Goal: Task Accomplishment & Management: Use online tool/utility

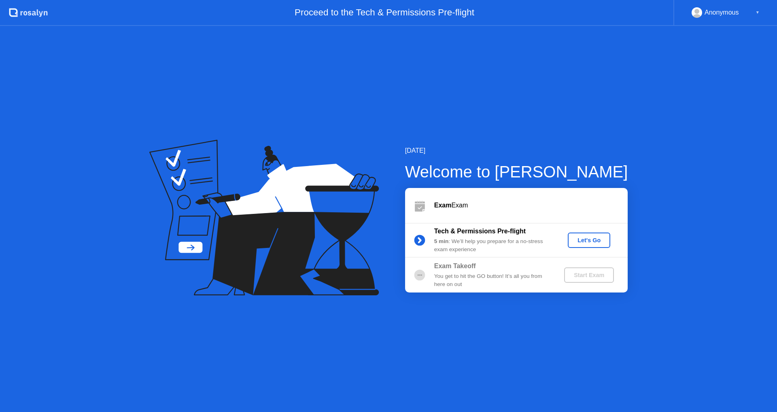
click at [583, 242] on div "Let's Go" at bounding box center [589, 240] width 36 height 6
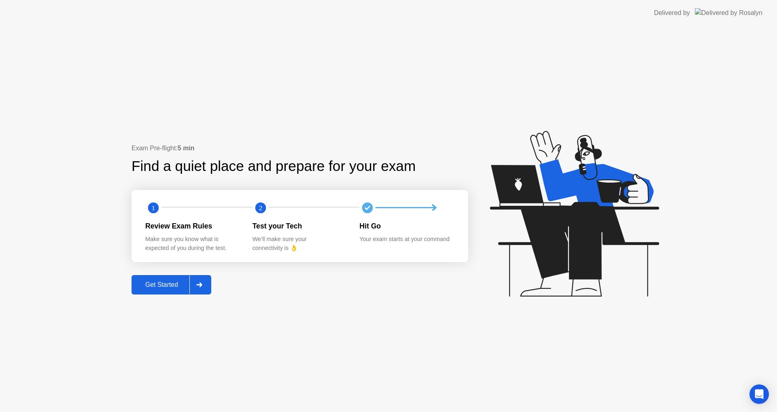
click at [161, 285] on div "Get Started" at bounding box center [161, 284] width 55 height 7
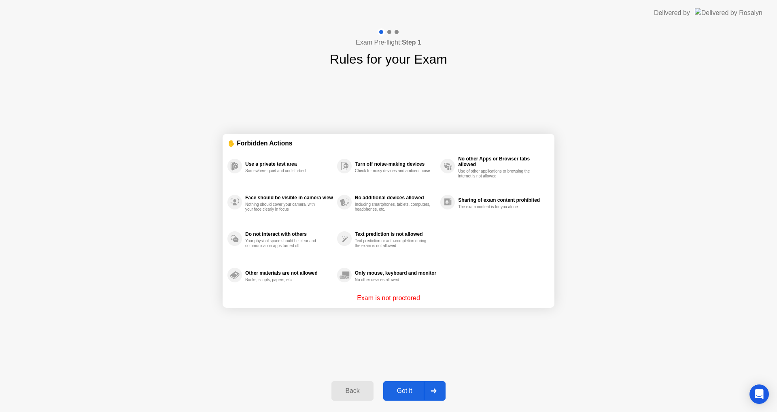
click at [414, 392] on div "Got it" at bounding box center [405, 390] width 38 height 7
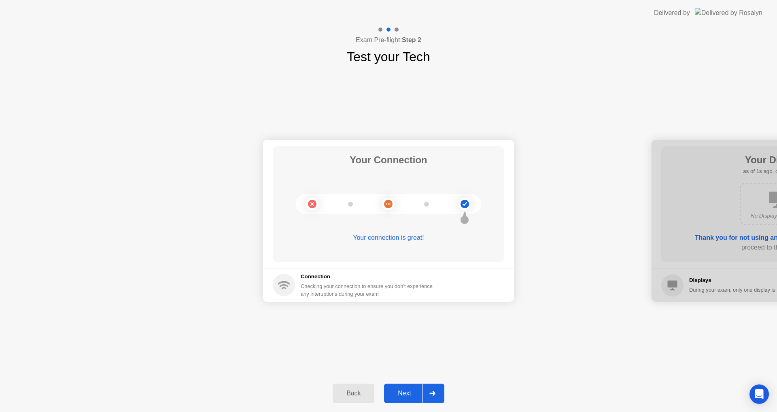
click at [414, 385] on button "Next" at bounding box center [414, 392] width 60 height 19
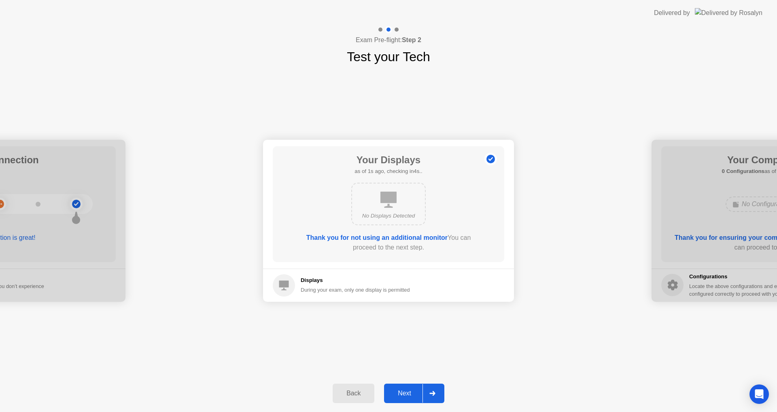
click at [408, 385] on button "Next" at bounding box center [414, 392] width 60 height 19
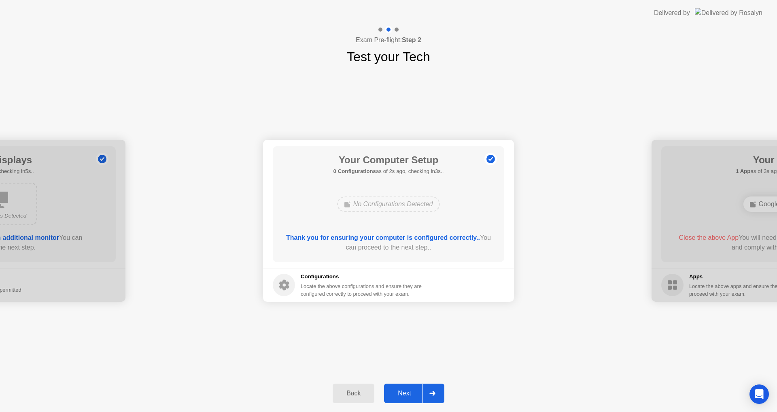
click at [409, 386] on button "Next" at bounding box center [414, 392] width 60 height 19
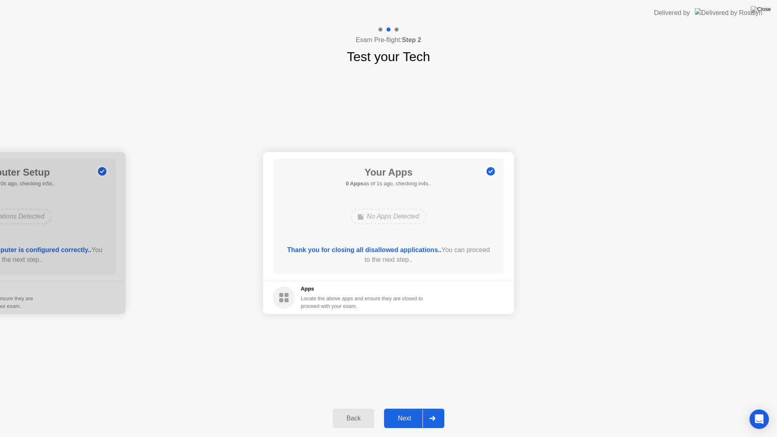
click at [405, 411] on button "Next" at bounding box center [414, 418] width 60 height 19
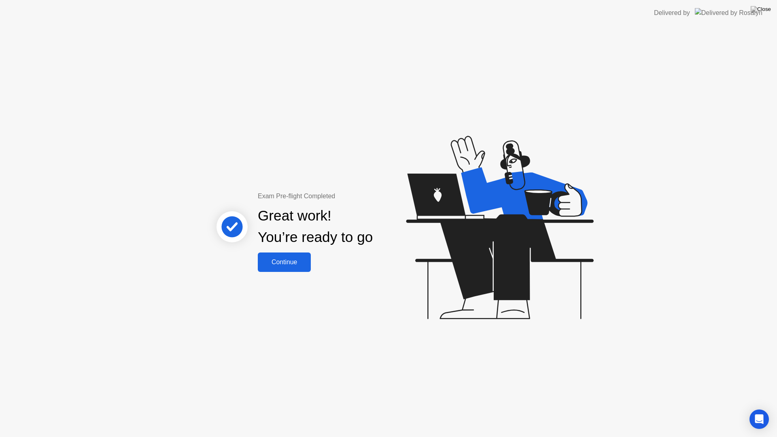
click at [284, 263] on div "Continue" at bounding box center [284, 262] width 48 height 7
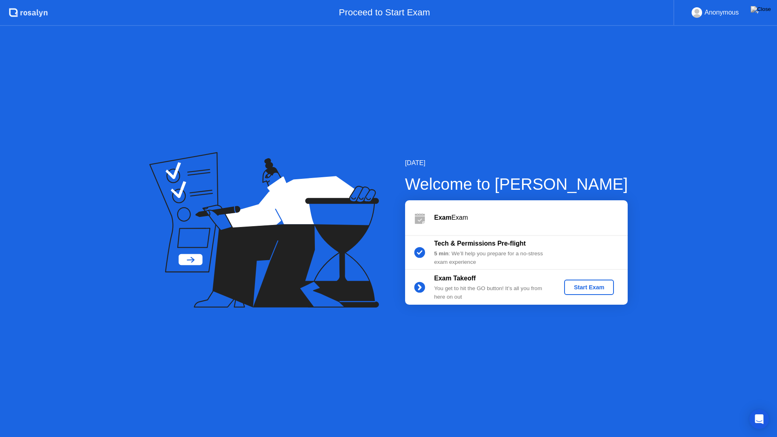
click at [586, 289] on div "Start Exam" at bounding box center [588, 287] width 43 height 6
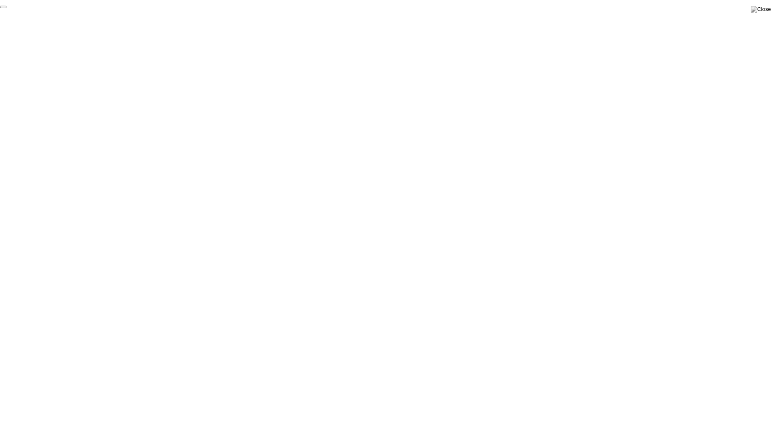
click div "End Proctoring Session"
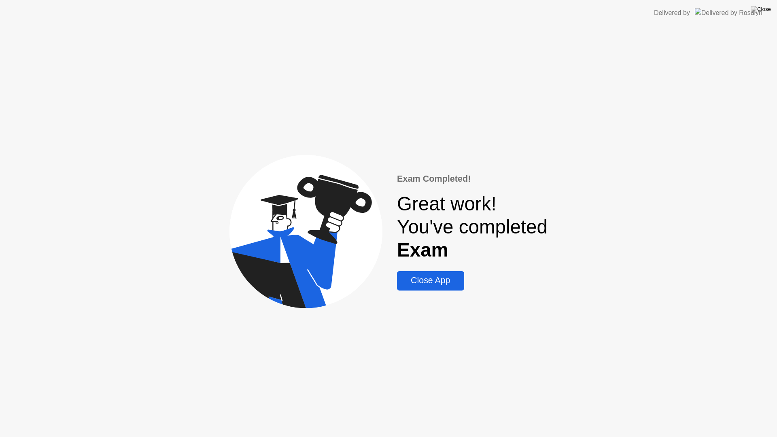
click at [440, 281] on div "Close App" at bounding box center [430, 281] width 62 height 10
